Goal: Task Accomplishment & Management: Use online tool/utility

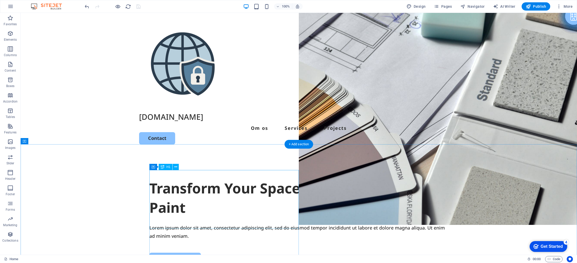
click at [203, 182] on div "Transform Your Space with a Fresh Coat of Paint" at bounding box center [298, 197] width 299 height 39
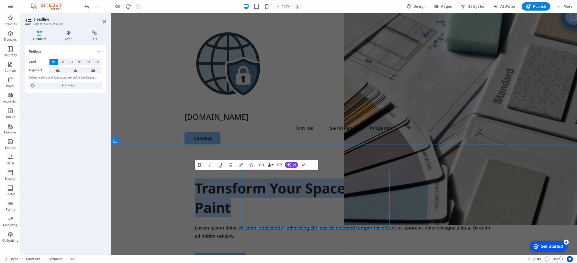
drag, startPoint x: 293, startPoint y: 182, endPoint x: 203, endPoint y: 182, distance: 90.6
click at [203, 182] on div "Transform Your Space with a Fresh Coat of Paint Lorem ipsum dolor sit amet, con…" at bounding box center [344, 221] width 299 height 86
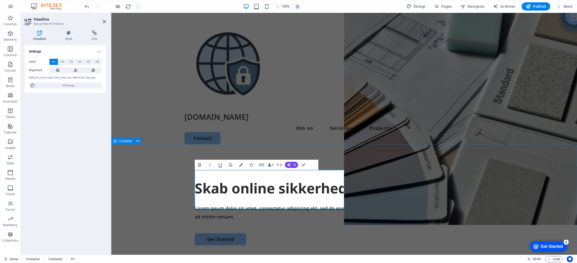
click at [370, 234] on div "Skab online sikkerhed med VPN Lorem ipsum dolor sit amet, consectetur adipiscin…" at bounding box center [343, 252] width 465 height 198
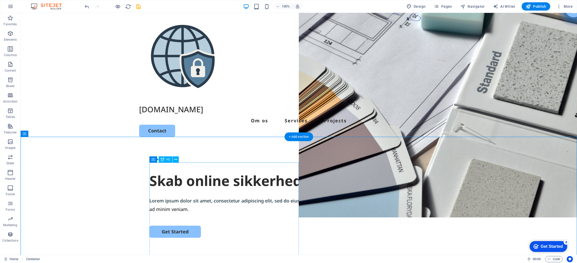
scroll to position [20, 0]
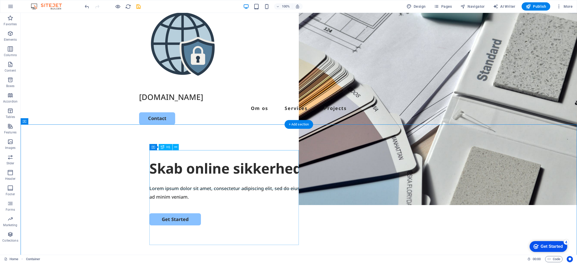
click at [255, 178] on div "Skab online sikkerhed med VPN" at bounding box center [298, 169] width 299 height 20
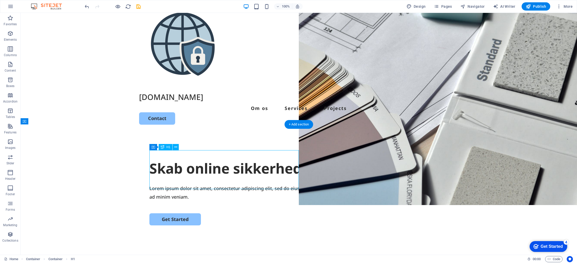
click at [257, 178] on div "Skab online sikkerhed med VPN" at bounding box center [298, 169] width 299 height 20
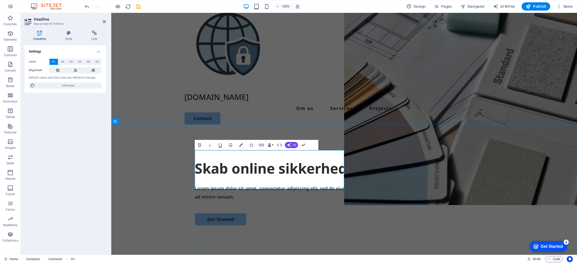
click at [324, 178] on h1 "Skab online sikkerhed med VPN" at bounding box center [344, 169] width 299 height 20
click at [380, 217] on div "Skab online sikkerhed med VPN Lorem ipsum dolor sit amet, consectetur adipiscin…" at bounding box center [343, 232] width 465 height 198
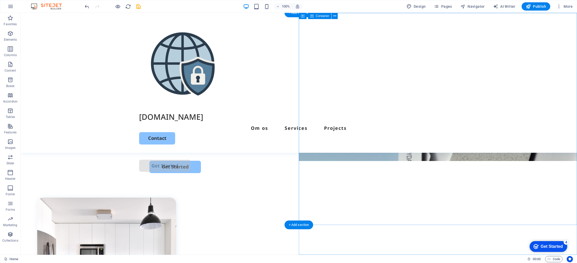
scroll to position [0, 0]
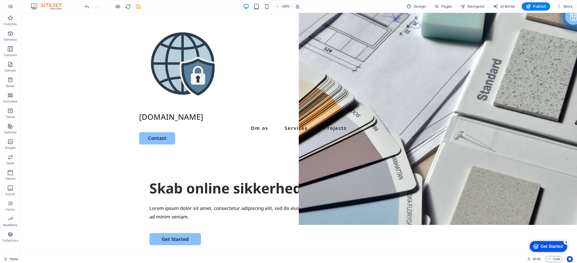
click at [136, 7] on icon "save" at bounding box center [138, 7] width 6 height 6
